Goal: Find contact information: Find contact information

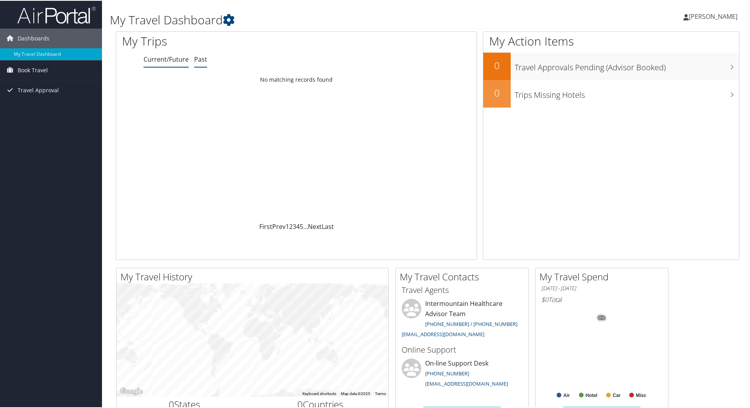
click at [195, 59] on link "Past" at bounding box center [200, 58] width 13 height 9
click at [169, 60] on link "Current/Future" at bounding box center [166, 58] width 45 height 9
click at [41, 37] on span "Dashboards" at bounding box center [34, 38] width 32 height 20
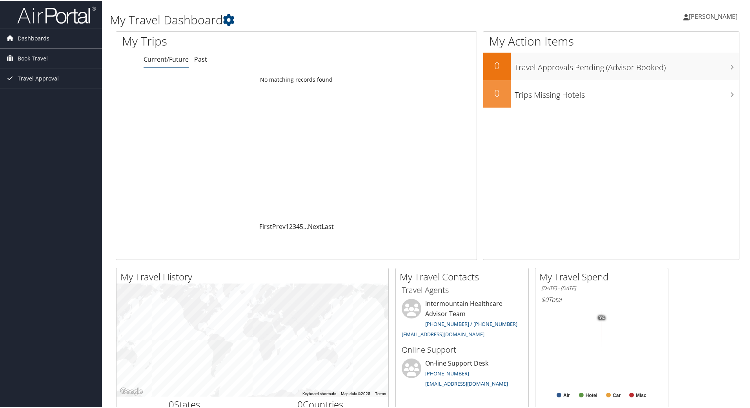
click at [41, 37] on span "Dashboards" at bounding box center [34, 38] width 32 height 20
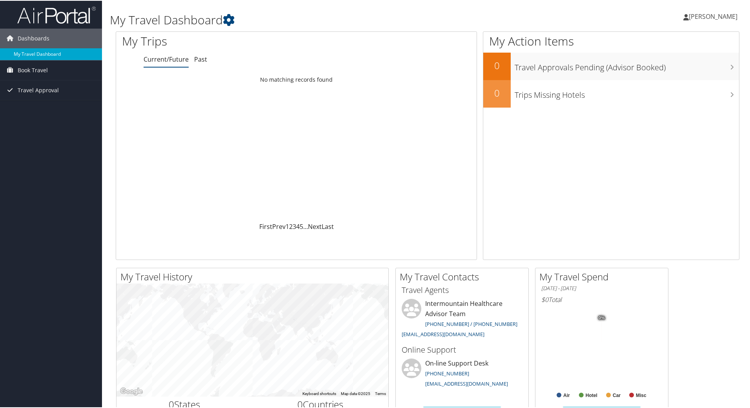
click at [38, 52] on link "My Travel Dashboard" at bounding box center [51, 53] width 102 height 12
click at [33, 70] on span "Book Travel" at bounding box center [33, 70] width 30 height 20
click at [36, 97] on link "Book/Manage Online Trips" at bounding box center [51, 97] width 102 height 12
click at [712, 18] on span "[PERSON_NAME]" at bounding box center [713, 15] width 49 height 9
click at [670, 56] on link "Travel Agency Contacts" at bounding box center [691, 56] width 87 height 13
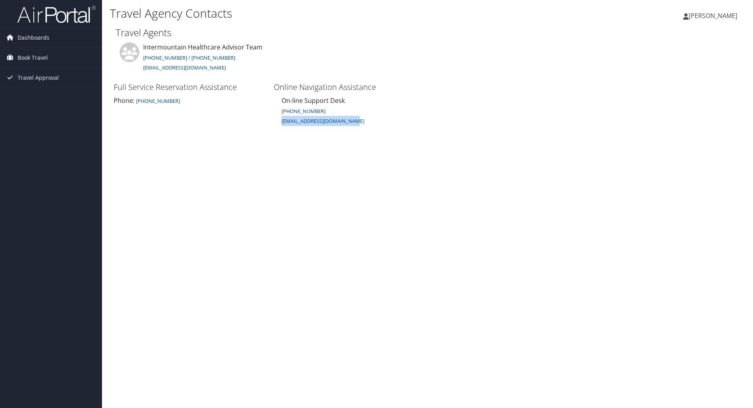
drag, startPoint x: 362, startPoint y: 127, endPoint x: 281, endPoint y: 127, distance: 80.8
click at [281, 127] on li "Online Navigation Assistance On-line Support Desk [PHONE_NUMBER] [EMAIL_ADDRESS…" at bounding box center [350, 106] width 160 height 53
drag, startPoint x: 227, startPoint y: 72, endPoint x: 140, endPoint y: 72, distance: 87.5
click at [140, 72] on li "Intermountain Healthcare Advisor Team 801-327-7675 / 801-327-7727 intermountain…" at bounding box center [220, 61] width 209 height 38
copy link "[EMAIL_ADDRESS][DOMAIN_NAME]"
